Goal: Information Seeking & Learning: Learn about a topic

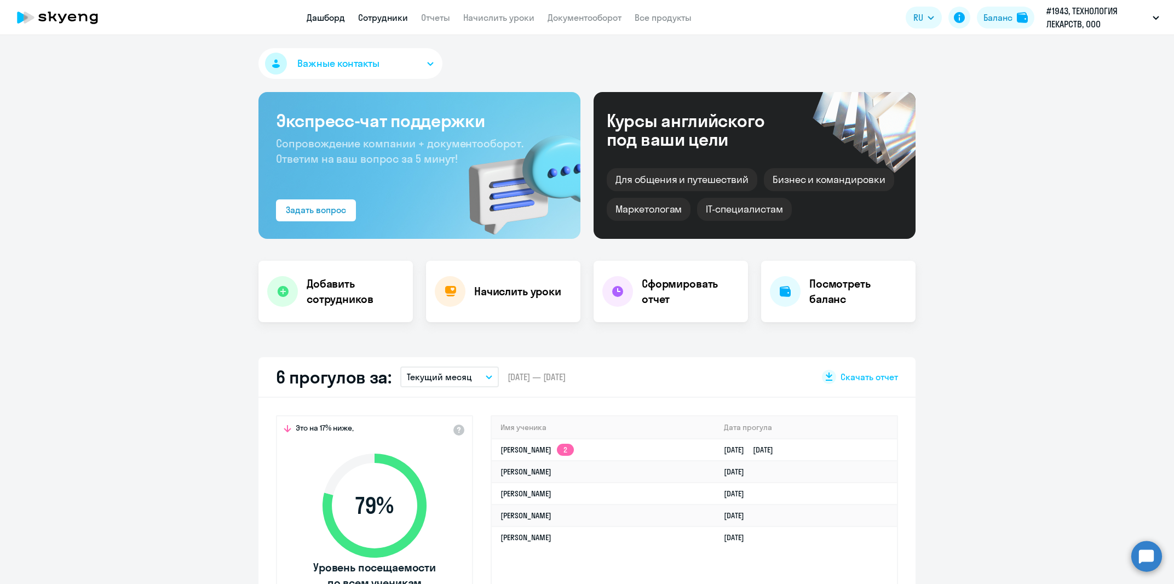
click at [378, 22] on link "Сотрудники" at bounding box center [383, 17] width 50 height 11
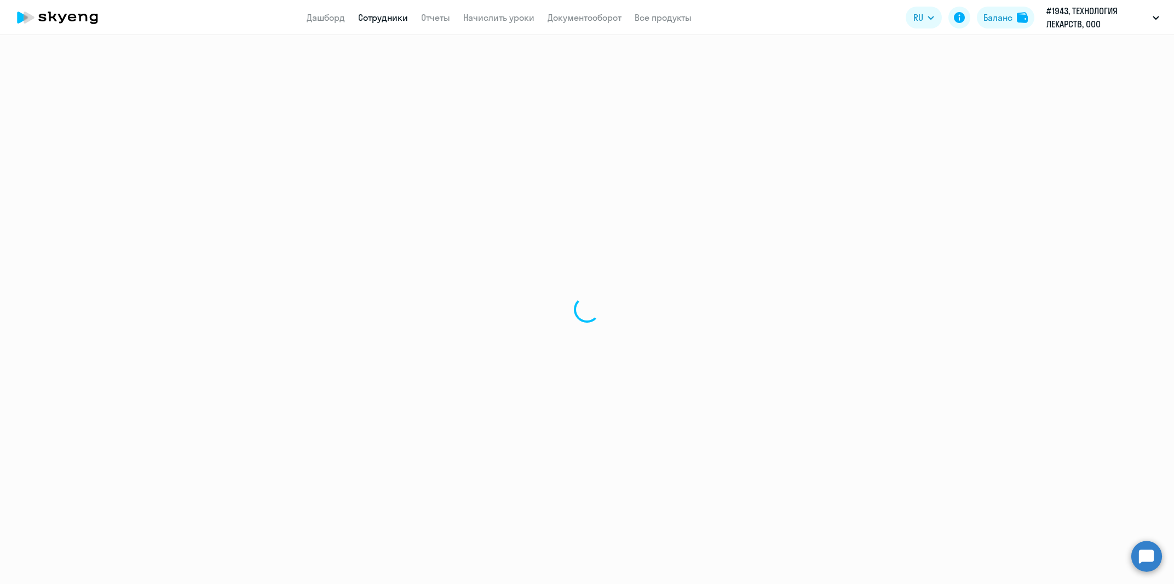
select select "30"
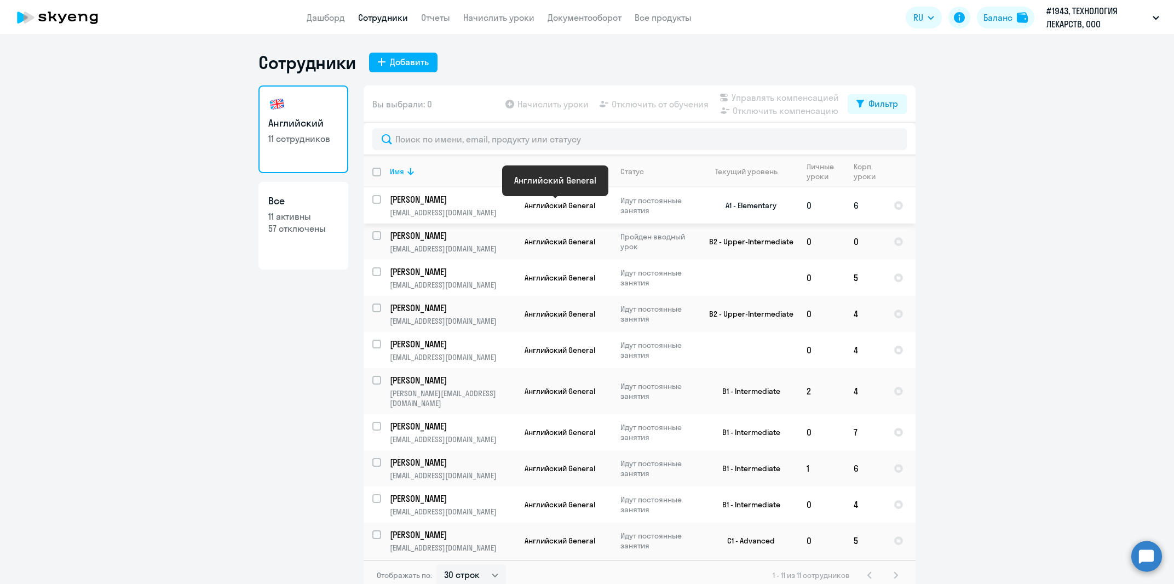
click at [555, 204] on span "Английский General" at bounding box center [559, 205] width 71 height 10
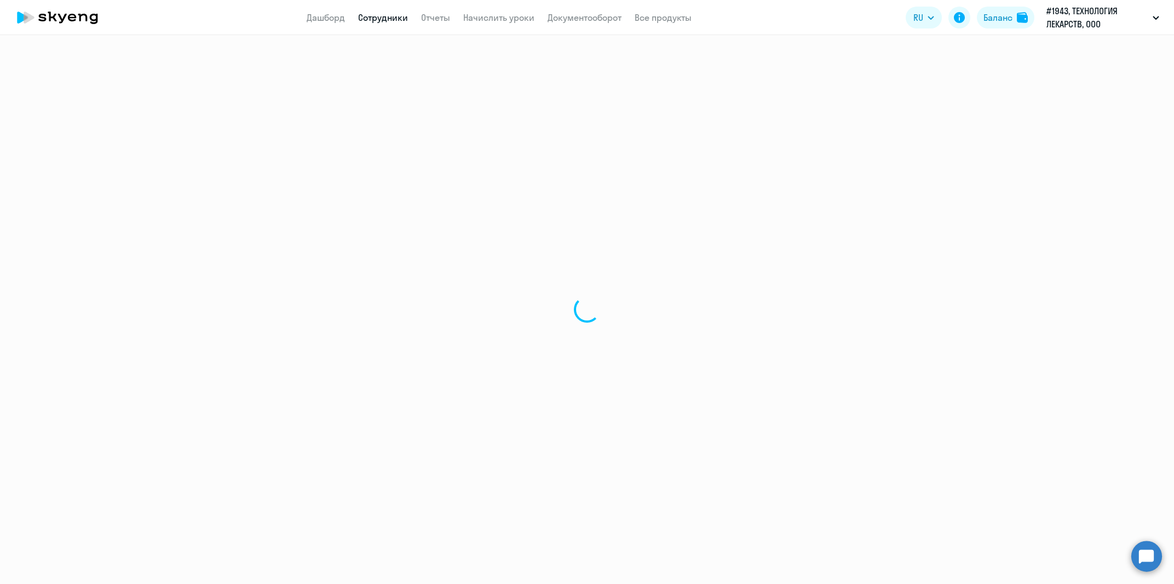
select select "english"
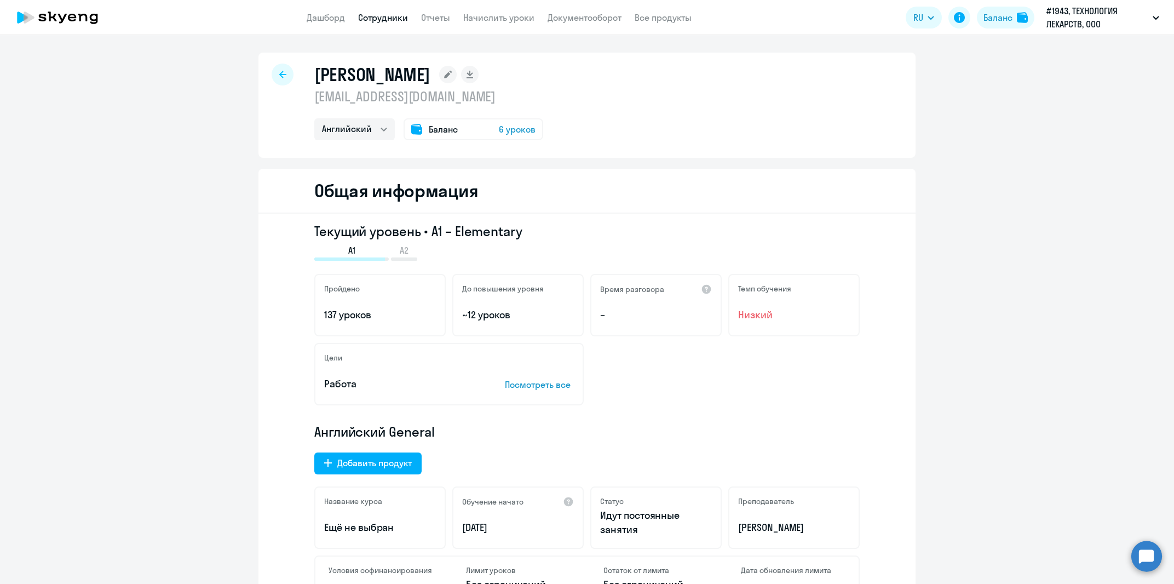
click at [90, 16] on icon at bounding box center [94, 19] width 8 height 10
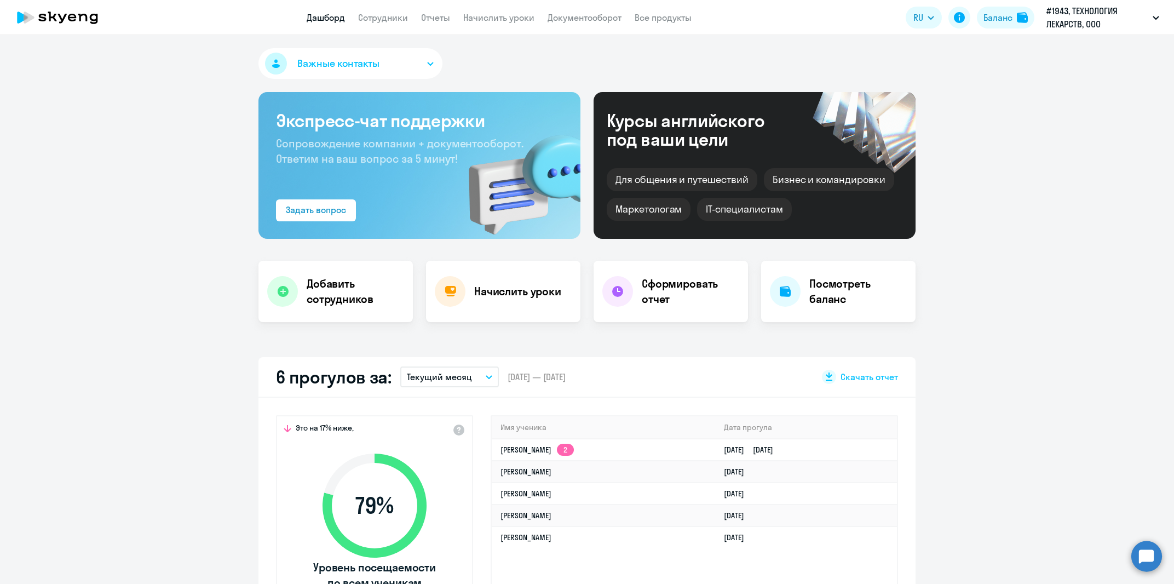
select select "30"
